Goal: Task Accomplishment & Management: Use online tool/utility

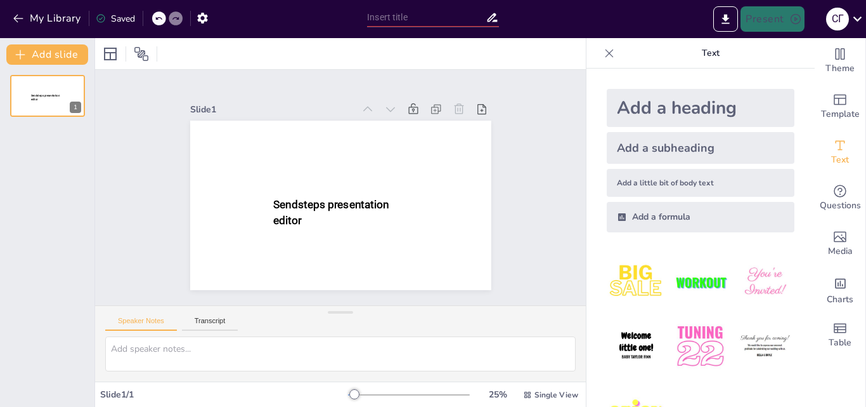
type input "New Sendsteps"
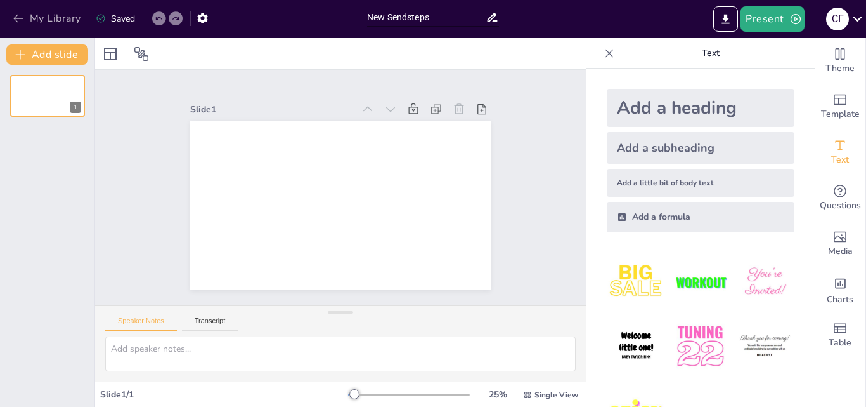
click at [18, 10] on button "My Library" at bounding box center [48, 18] width 77 height 20
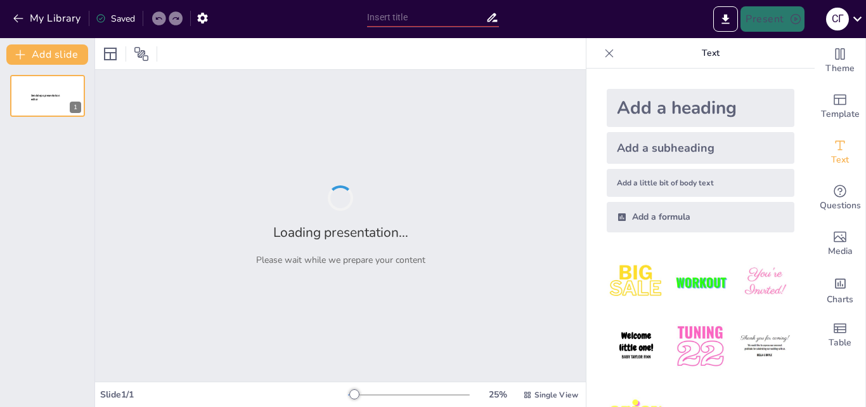
type input "Ресурси, витрати та результати діяльності організації"
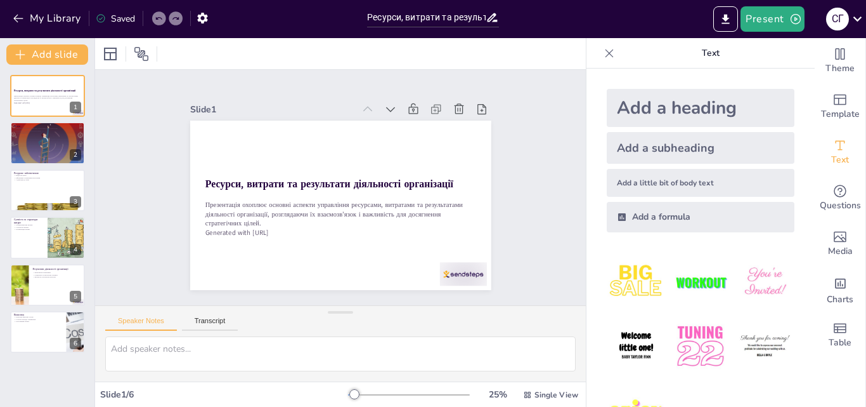
drag, startPoint x: 0, startPoint y: 0, endPoint x: 151, endPoint y: 41, distance: 156.5
click at [545, 391] on div "Single View" at bounding box center [551, 394] width 60 height 20
click at [25, 148] on div at bounding box center [48, 143] width 76 height 43
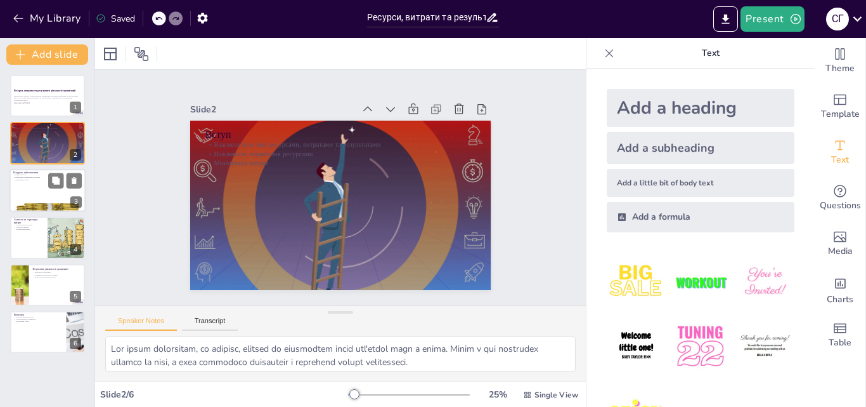
click at [37, 191] on div at bounding box center [48, 190] width 76 height 43
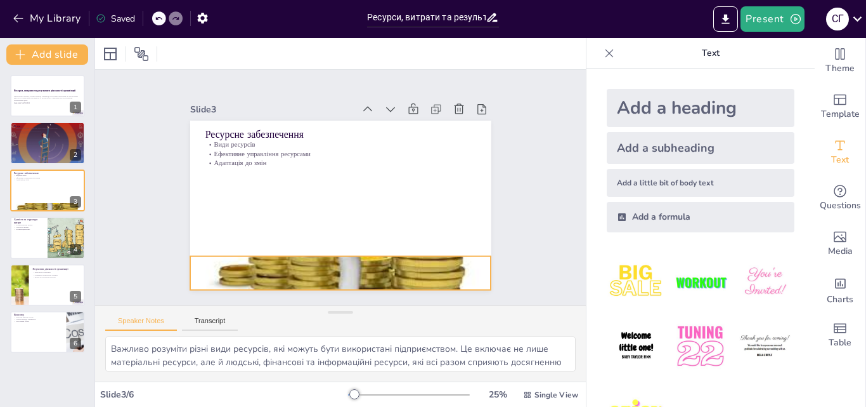
click at [320, 254] on div at bounding box center [340, 272] width 301 height 169
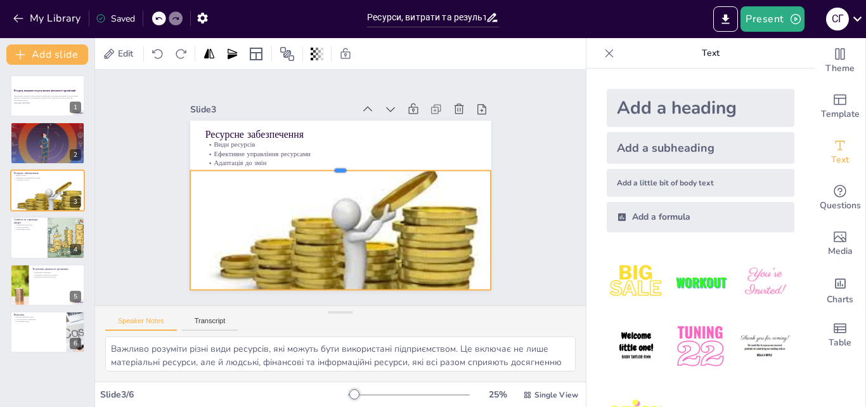
drag, startPoint x: 330, startPoint y: 251, endPoint x: 301, endPoint y: 165, distance: 90.5
click at [301, 165] on div at bounding box center [340, 165] width 301 height 10
click at [513, 189] on div "Slide 1 Ресурси, витрати та результати діяльності організації Презентація охопл…" at bounding box center [341, 187] width 372 height 205
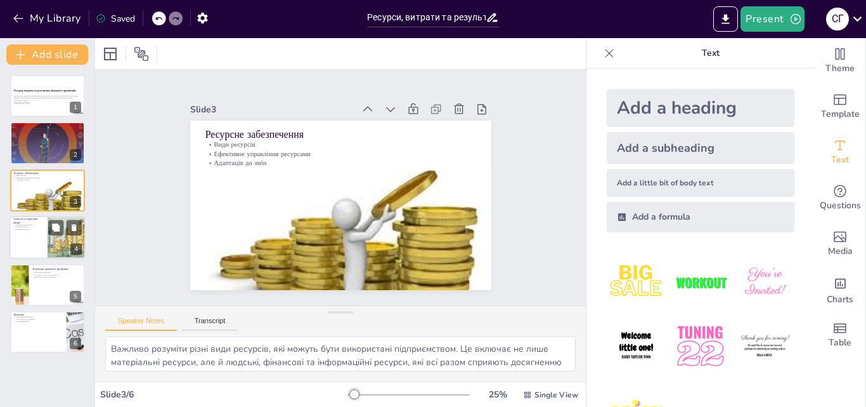
click at [35, 233] on div at bounding box center [48, 237] width 76 height 43
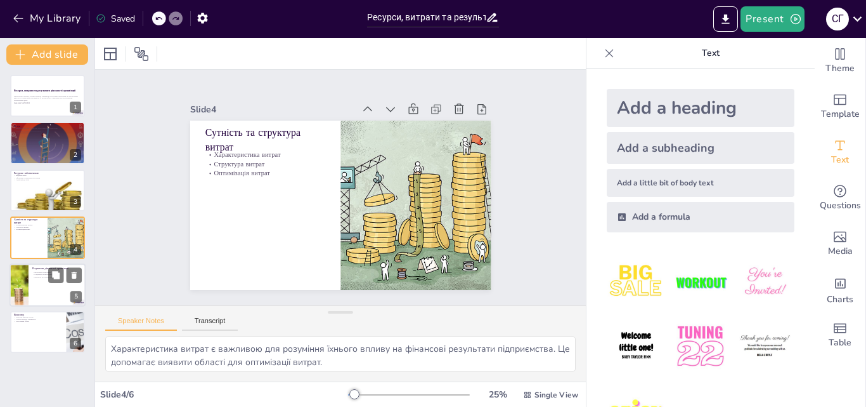
click at [21, 291] on div at bounding box center [18, 284] width 75 height 43
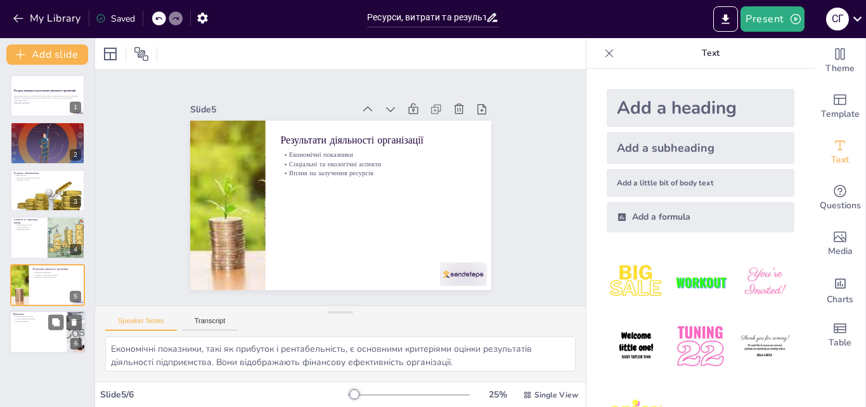
click at [25, 318] on p "Сучасні методи управління" at bounding box center [37, 319] width 49 height 3
type textarea "Ключові фактори успіху включають ефективне управління ресурсами, витратами та р…"
